Goal: Navigation & Orientation: Find specific page/section

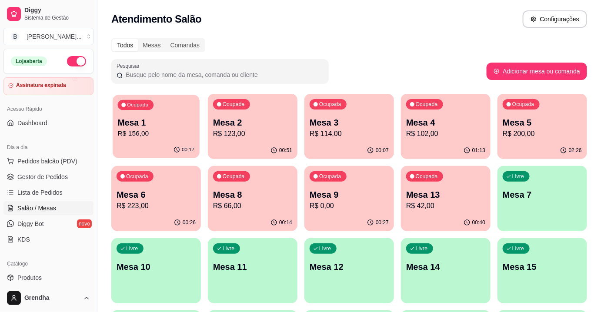
click at [191, 122] on p "Mesa 1" at bounding box center [156, 123] width 77 height 12
click at [38, 280] on span "Produtos" at bounding box center [29, 277] width 24 height 9
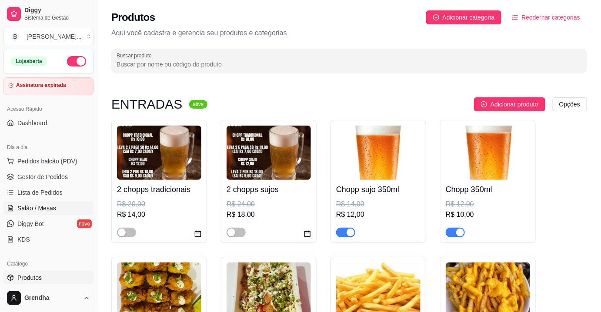
click at [48, 208] on span "Salão / Mesas" at bounding box center [36, 208] width 39 height 9
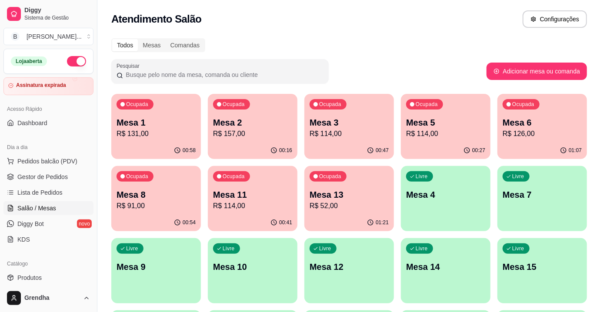
click at [48, 208] on span "Salão / Mesas" at bounding box center [36, 208] width 39 height 9
click at [40, 276] on span "Produtos" at bounding box center [29, 277] width 24 height 9
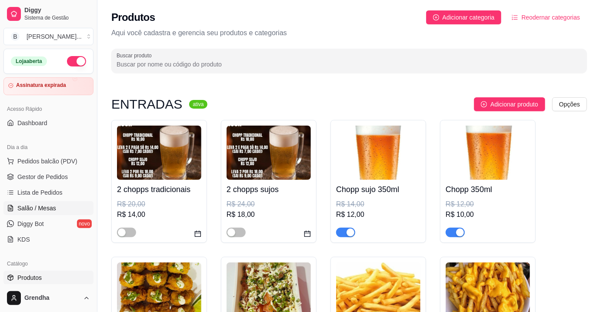
click at [37, 209] on span "Salão / Mesas" at bounding box center [36, 208] width 39 height 9
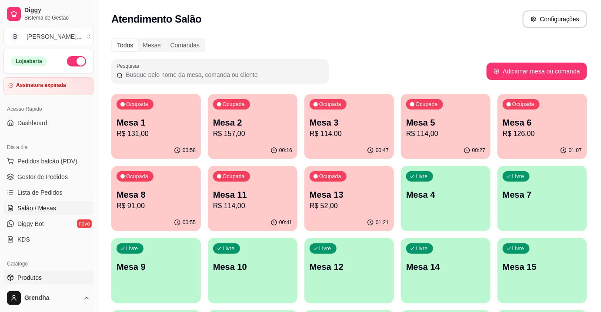
click at [34, 280] on span "Produtos" at bounding box center [29, 277] width 24 height 9
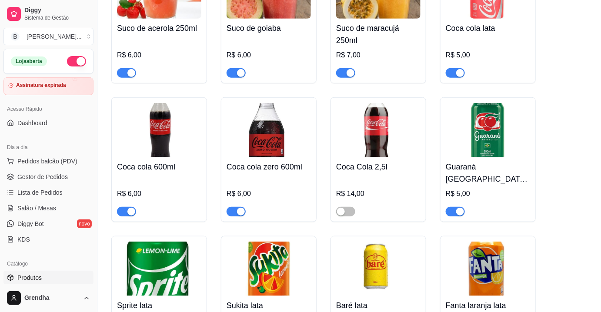
scroll to position [2380, 0]
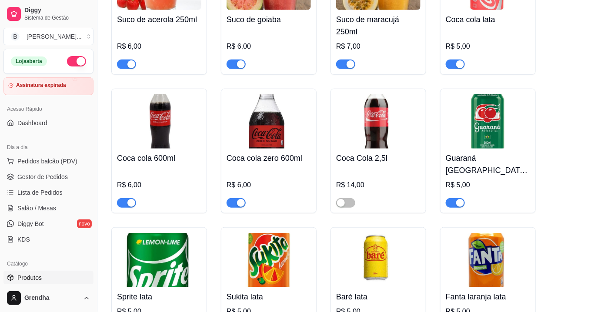
click at [243, 199] on div "button" at bounding box center [241, 203] width 8 height 8
click at [126, 198] on button "button" at bounding box center [126, 203] width 19 height 10
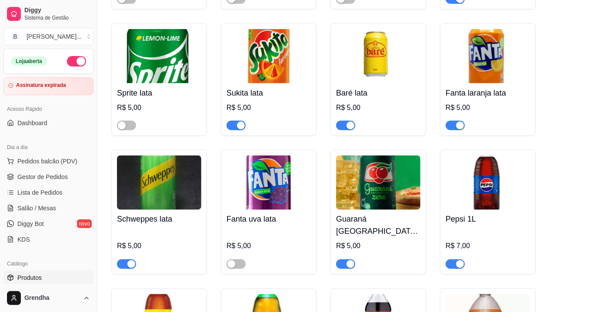
scroll to position [2857, 0]
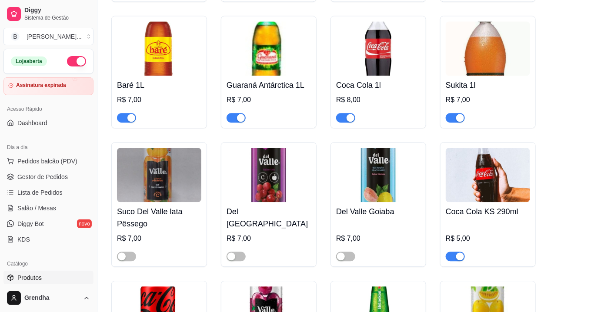
click at [237, 148] on img at bounding box center [268, 175] width 84 height 54
click at [33, 207] on span "Salão / Mesas" at bounding box center [36, 208] width 39 height 9
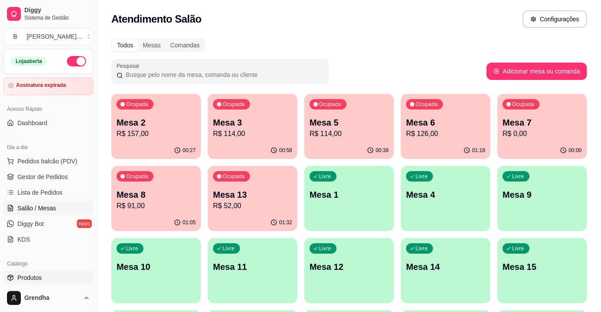
click at [36, 280] on span "Produtos" at bounding box center [29, 277] width 24 height 9
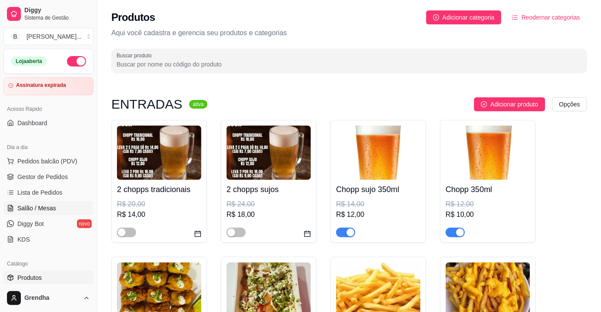
click at [49, 208] on span "Salão / Mesas" at bounding box center [36, 208] width 39 height 9
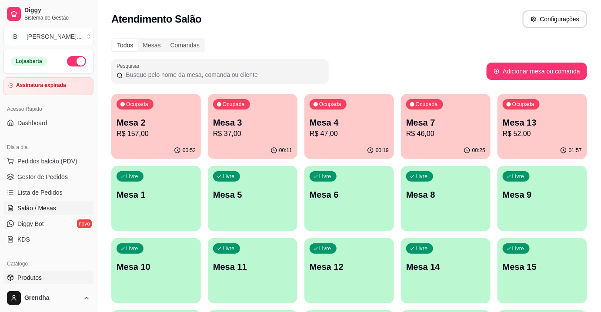
click at [34, 278] on span "Produtos" at bounding box center [29, 277] width 24 height 9
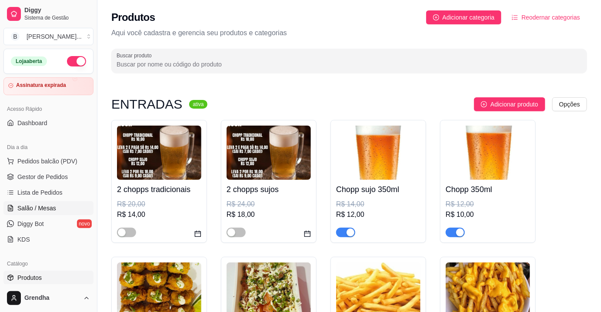
click at [53, 210] on span "Salão / Mesas" at bounding box center [36, 208] width 39 height 9
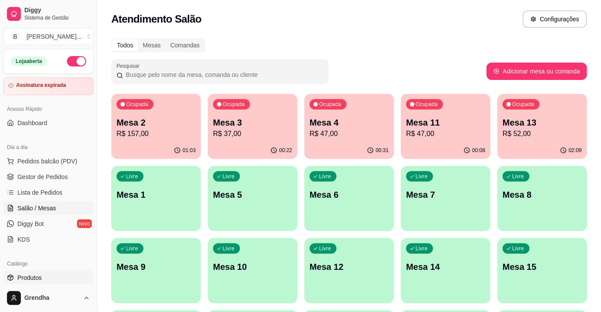
click at [45, 277] on link "Produtos" at bounding box center [48, 278] width 90 height 14
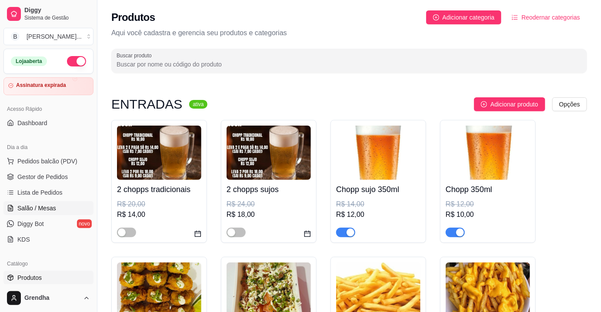
click at [37, 208] on span "Salão / Mesas" at bounding box center [36, 208] width 39 height 9
